Goal: Task Accomplishment & Management: Manage account settings

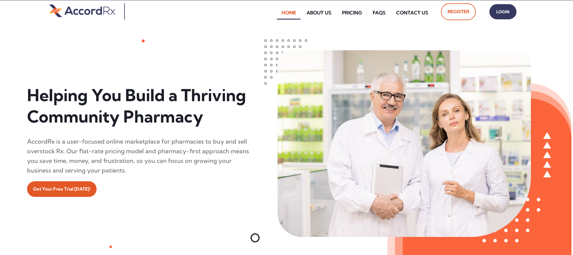
click at [275, 14] on span "Login" at bounding box center [503, 12] width 15 height 9
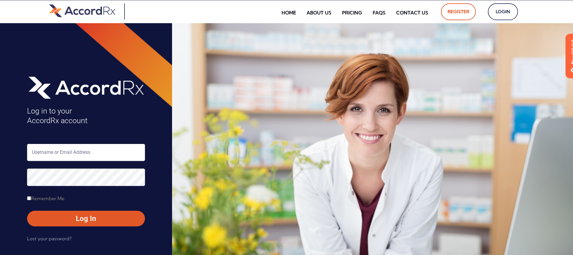
click at [52, 151] on input "text" at bounding box center [86, 152] width 118 height 17
type input "ARX-Erica"
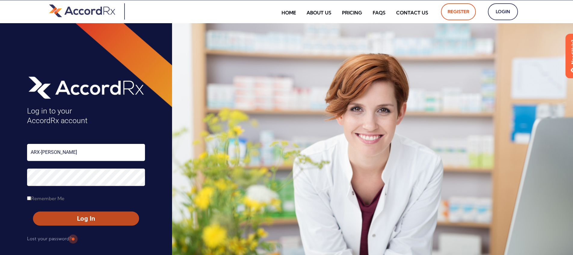
click at [72, 216] on span "Log In" at bounding box center [86, 218] width 95 height 9
